Goal: Information Seeking & Learning: Learn about a topic

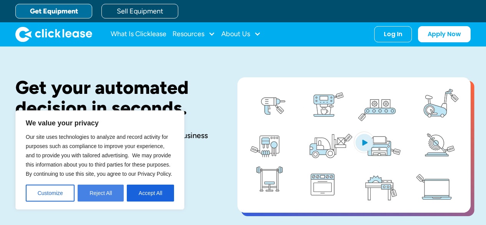
click at [96, 196] on button "Reject All" at bounding box center [101, 192] width 46 height 17
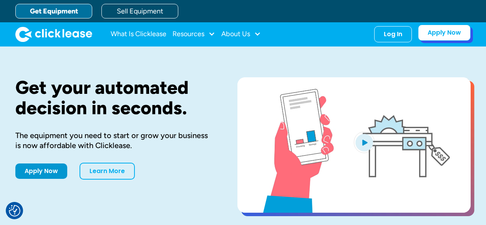
click at [430, 35] on link "Apply Now" at bounding box center [444, 33] width 53 height 16
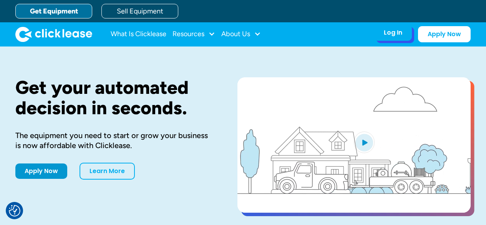
click at [385, 29] on div "Log In" at bounding box center [393, 33] width 18 height 8
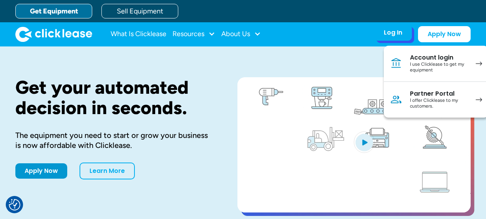
click at [437, 62] on div "I use Clicklease to get my equipment" at bounding box center [439, 67] width 58 height 12
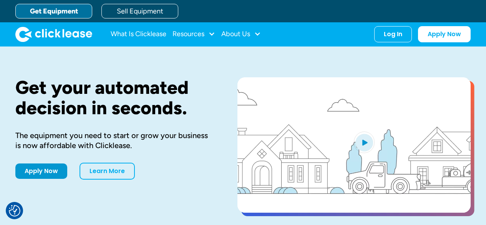
drag, startPoint x: 132, startPoint y: 82, endPoint x: 103, endPoint y: 67, distance: 32.3
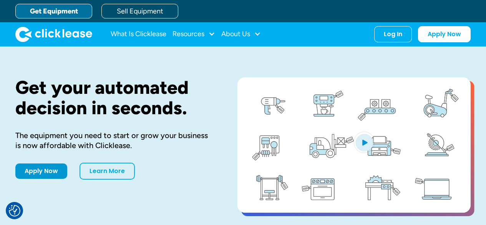
click at [103, 67] on div "Get your automated decision in seconds. The equipment you need to start or grow…" at bounding box center [242, 145] width 455 height 199
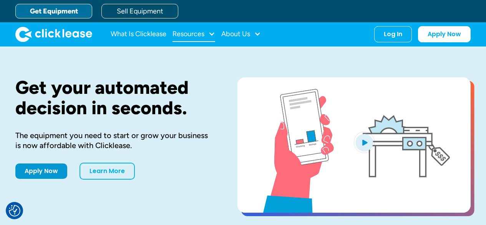
click at [186, 34] on div "Resources" at bounding box center [189, 34] width 32 height 0
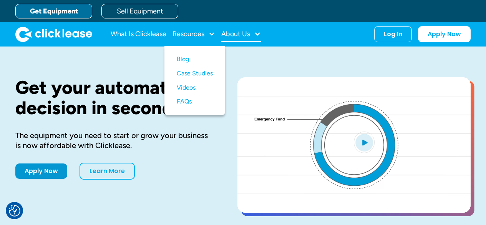
click at [242, 34] on div "About Us" at bounding box center [235, 34] width 29 height 0
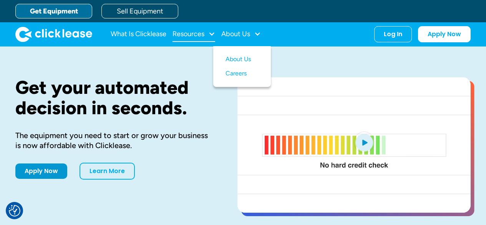
click at [200, 34] on div "Resources" at bounding box center [189, 34] width 32 height 0
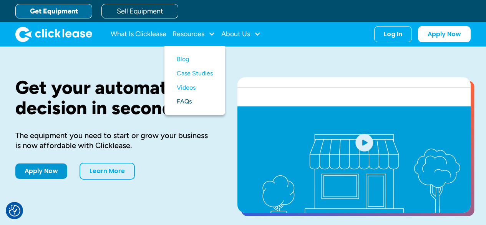
click at [186, 104] on link "FAQs" at bounding box center [195, 102] width 36 height 14
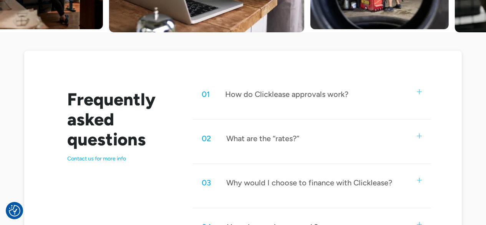
scroll to position [423, 0]
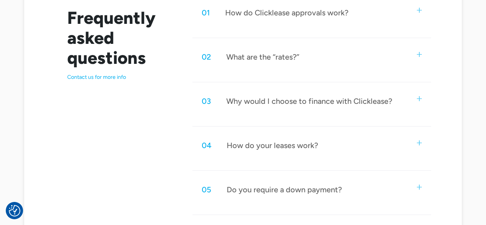
click at [276, 10] on div "How do Clicklease approvals work?" at bounding box center [286, 13] width 123 height 10
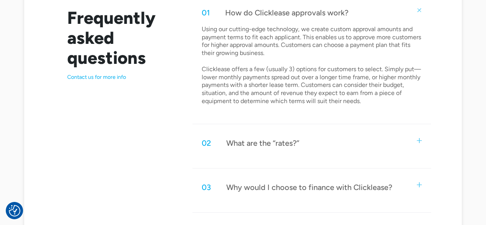
click at [329, 143] on div "02 What are the “rates?”" at bounding box center [312, 142] width 238 height 25
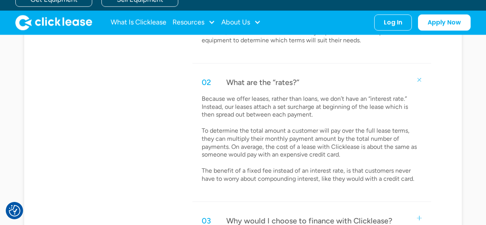
scroll to position [461, 0]
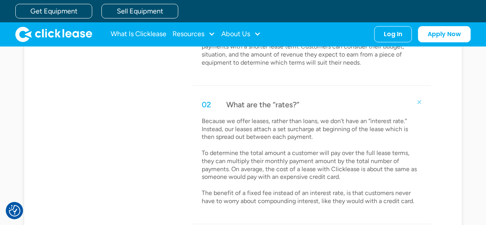
click at [348, 109] on div "02 What are the “rates?”" at bounding box center [312, 104] width 238 height 25
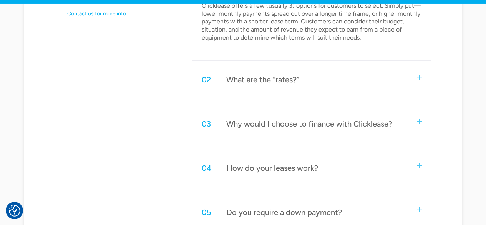
scroll to position [500, 0]
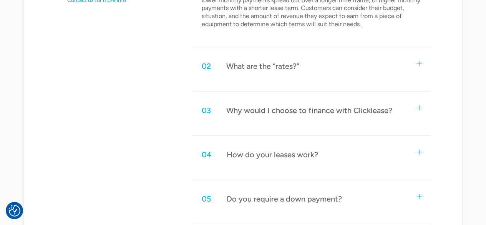
click at [328, 159] on div "04 How do your leases work?" at bounding box center [312, 154] width 238 height 25
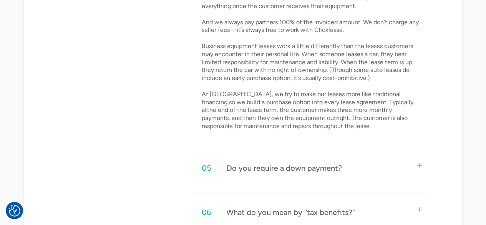
scroll to position [730, 0]
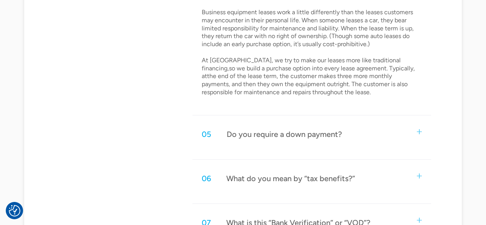
click at [319, 139] on div "05 Do you require a down payment?" at bounding box center [312, 133] width 238 height 25
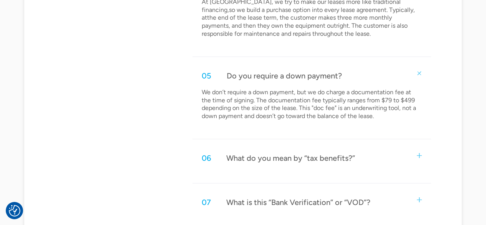
scroll to position [807, 0]
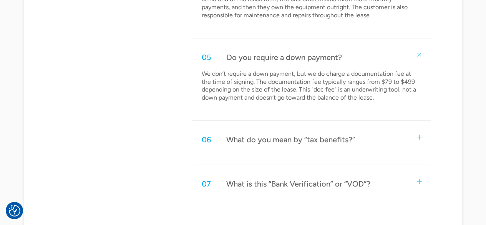
click at [303, 144] on div "What do you mean by “tax benefits?”" at bounding box center [290, 139] width 129 height 10
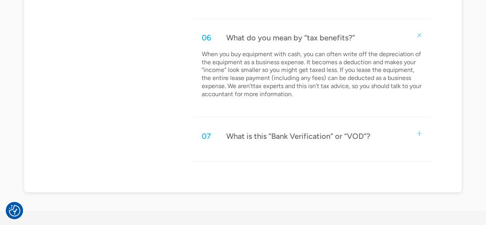
scroll to position [922, 0]
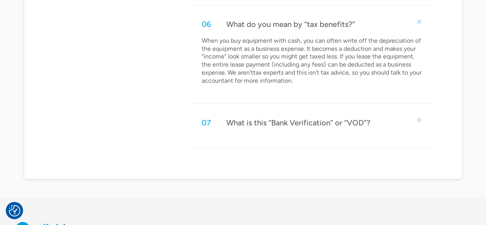
click at [304, 124] on div "What is this “Bank Verification” or “VOD”?" at bounding box center [298, 123] width 144 height 10
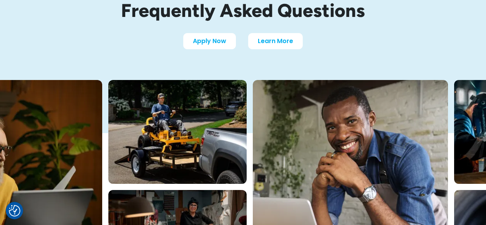
scroll to position [0, 0]
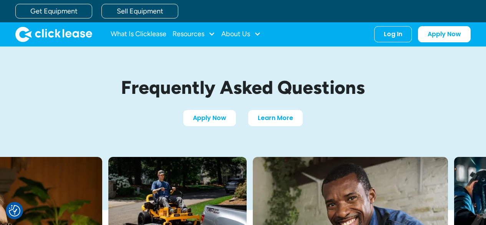
click at [78, 33] on img "home" at bounding box center [53, 34] width 77 height 15
